Goal: Task Accomplishment & Management: Use online tool/utility

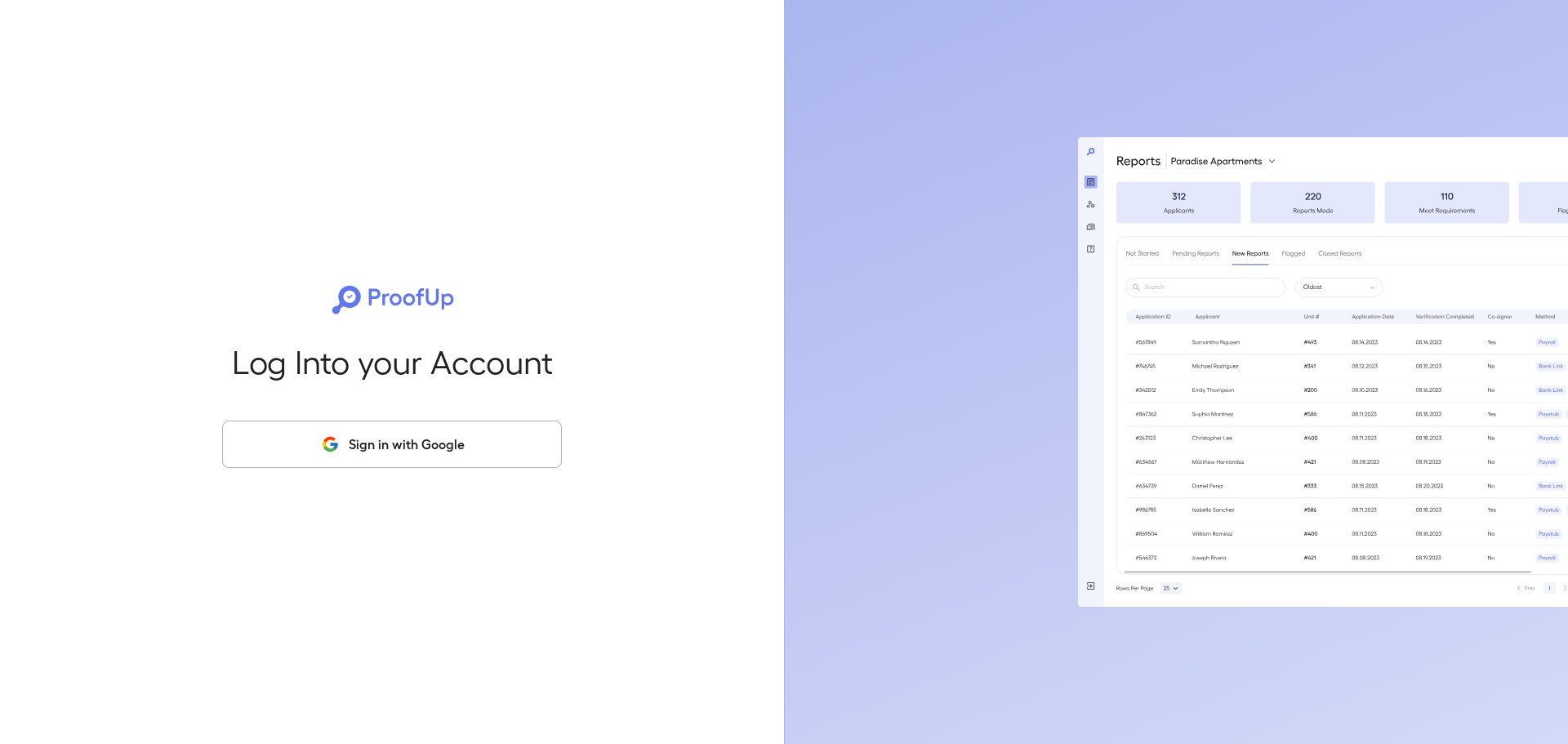
click at [451, 445] on button "Sign in with Google" at bounding box center [392, 444] width 340 height 47
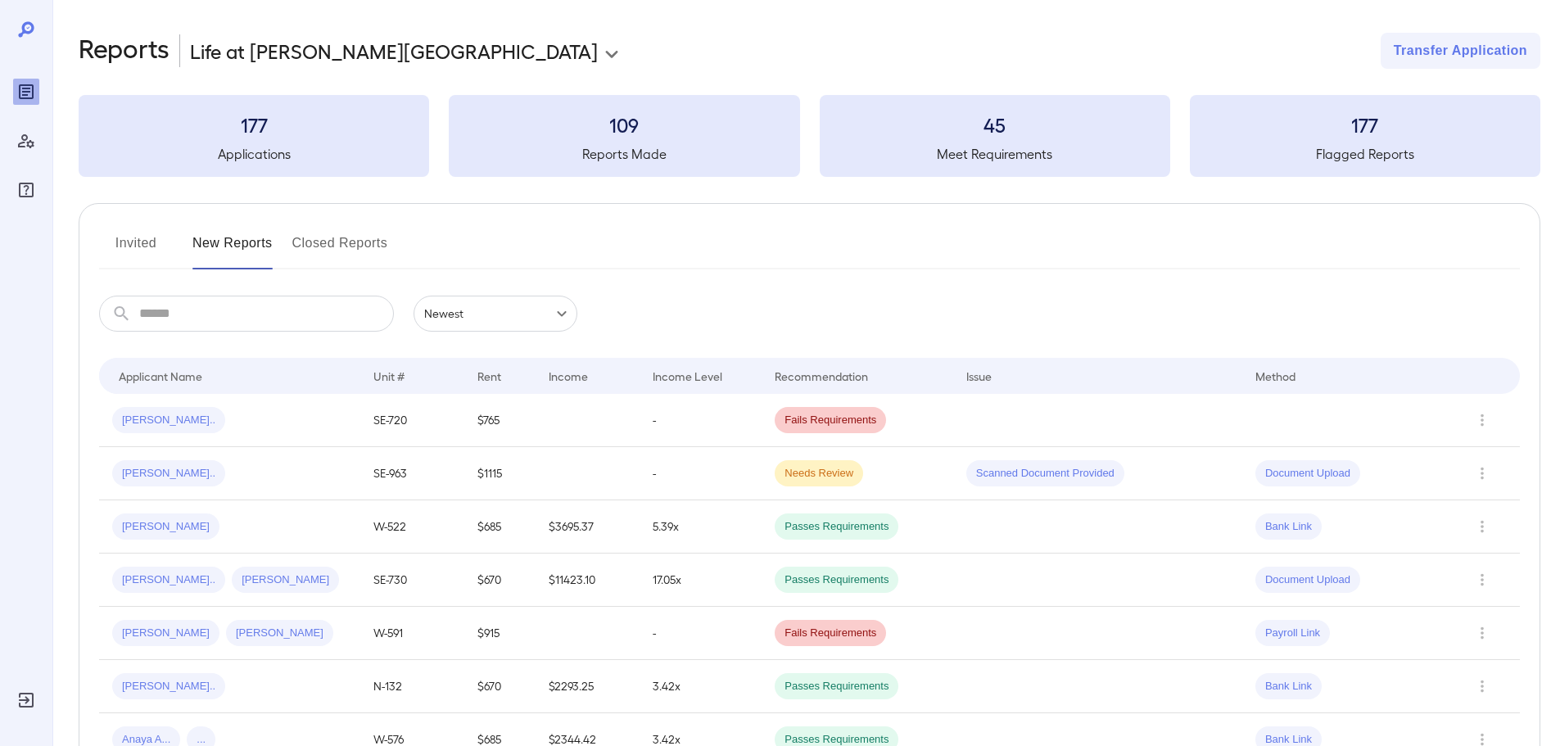
click at [145, 247] on button "Invited" at bounding box center [136, 249] width 74 height 39
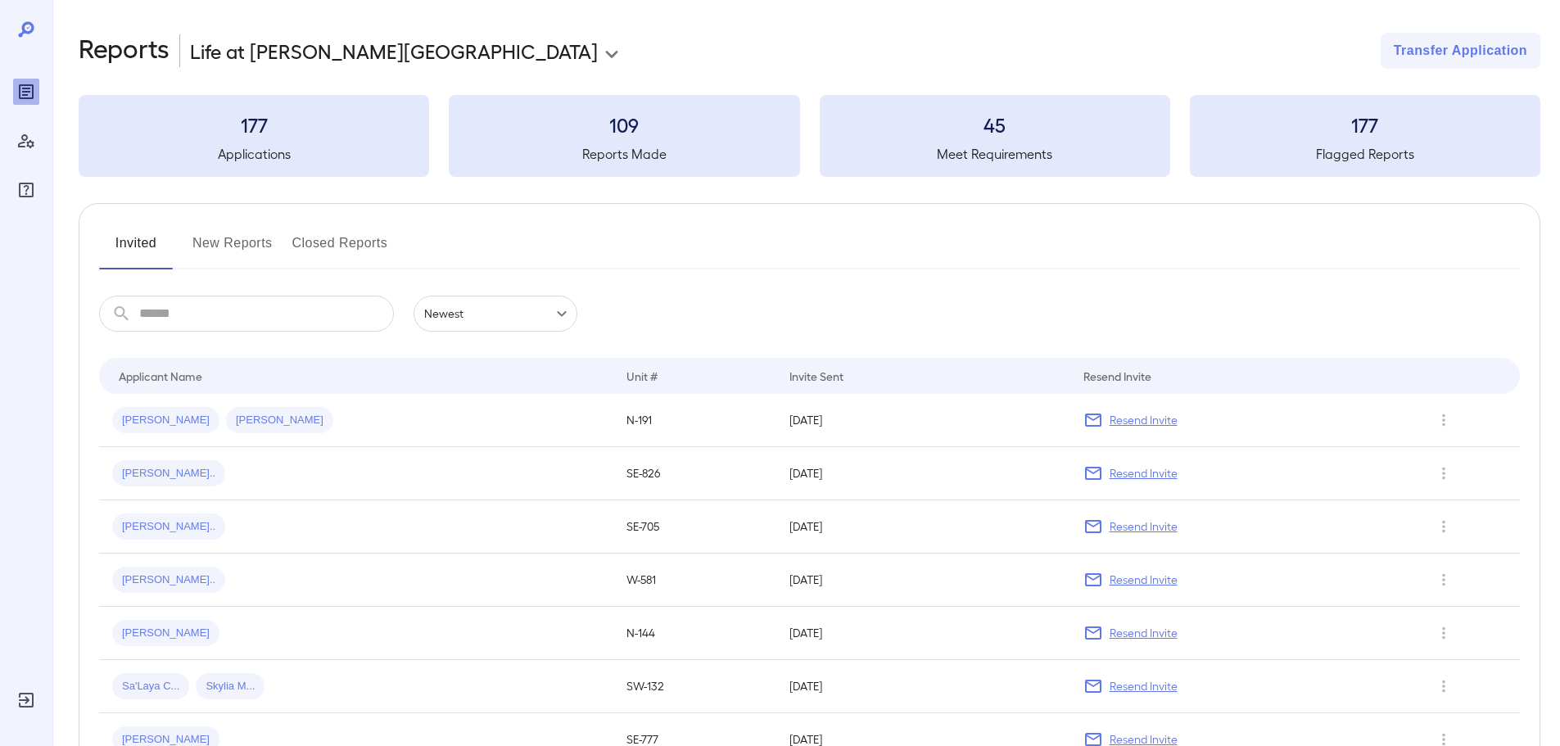
click at [428, 421] on div "[PERSON_NAME] [PERSON_NAME].." at bounding box center [356, 420] width 488 height 26
click at [247, 241] on button "New Reports" at bounding box center [232, 249] width 80 height 39
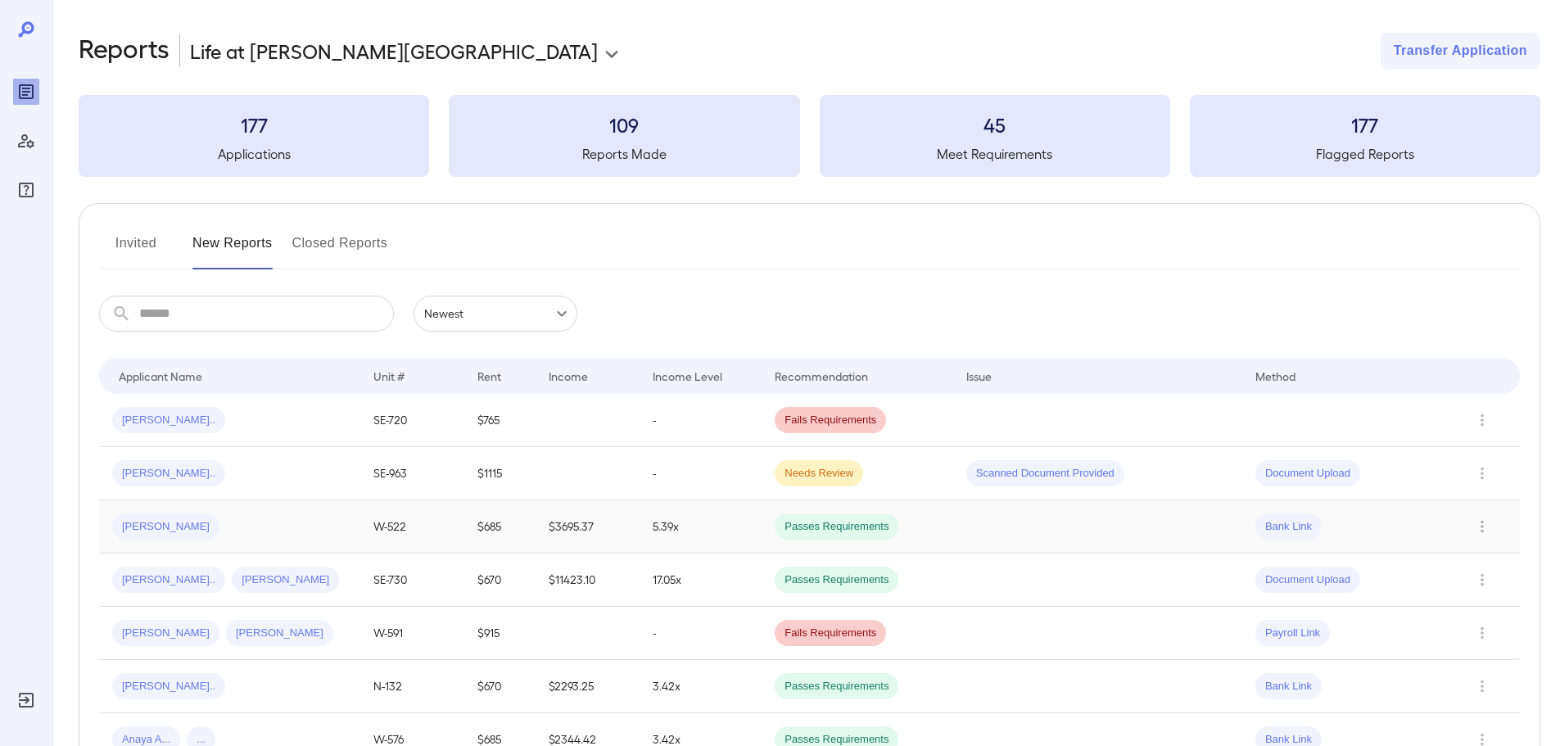
click at [221, 535] on div "[PERSON_NAME]" at bounding box center [229, 526] width 235 height 26
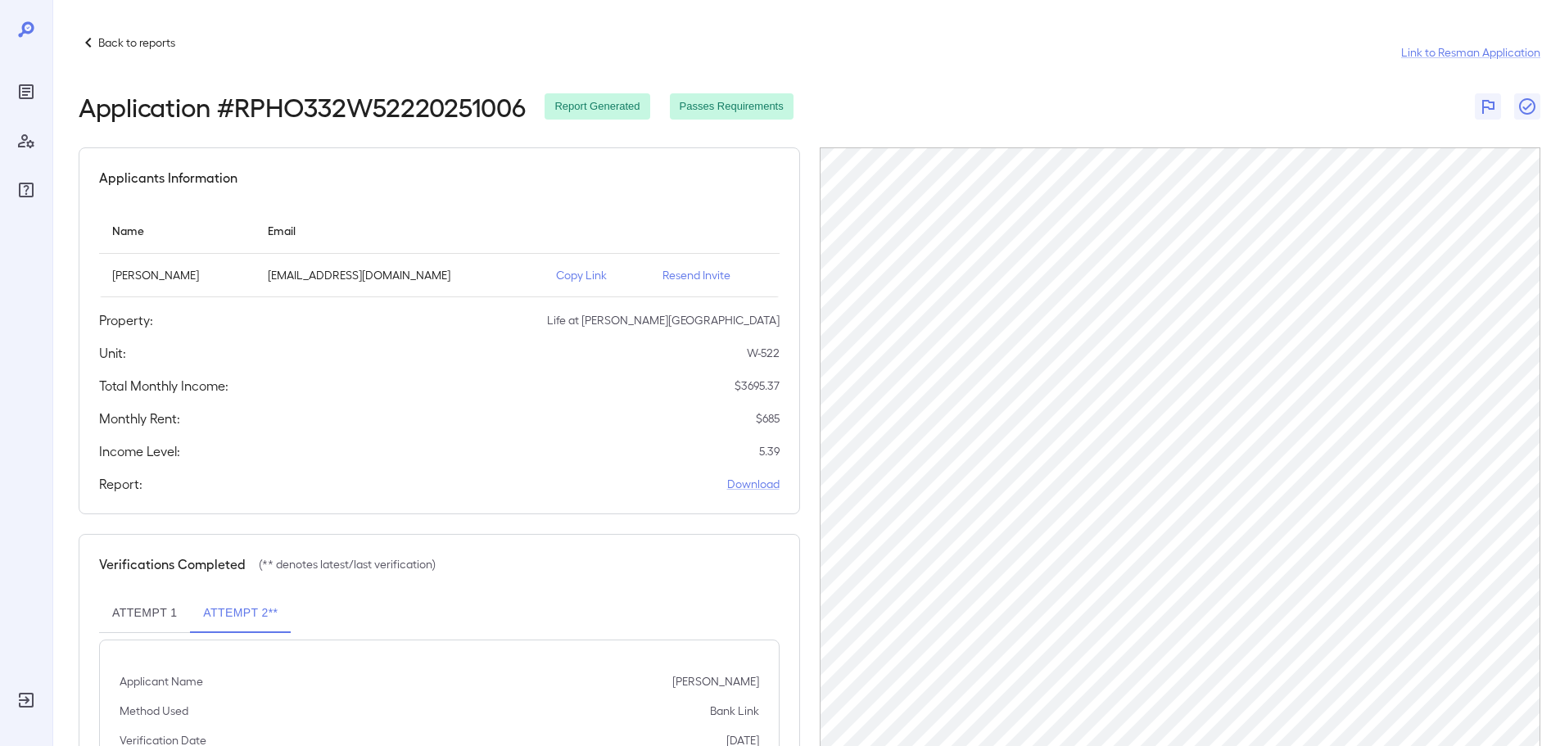
click at [88, 37] on icon at bounding box center [89, 43] width 20 height 20
